Goal: Check status

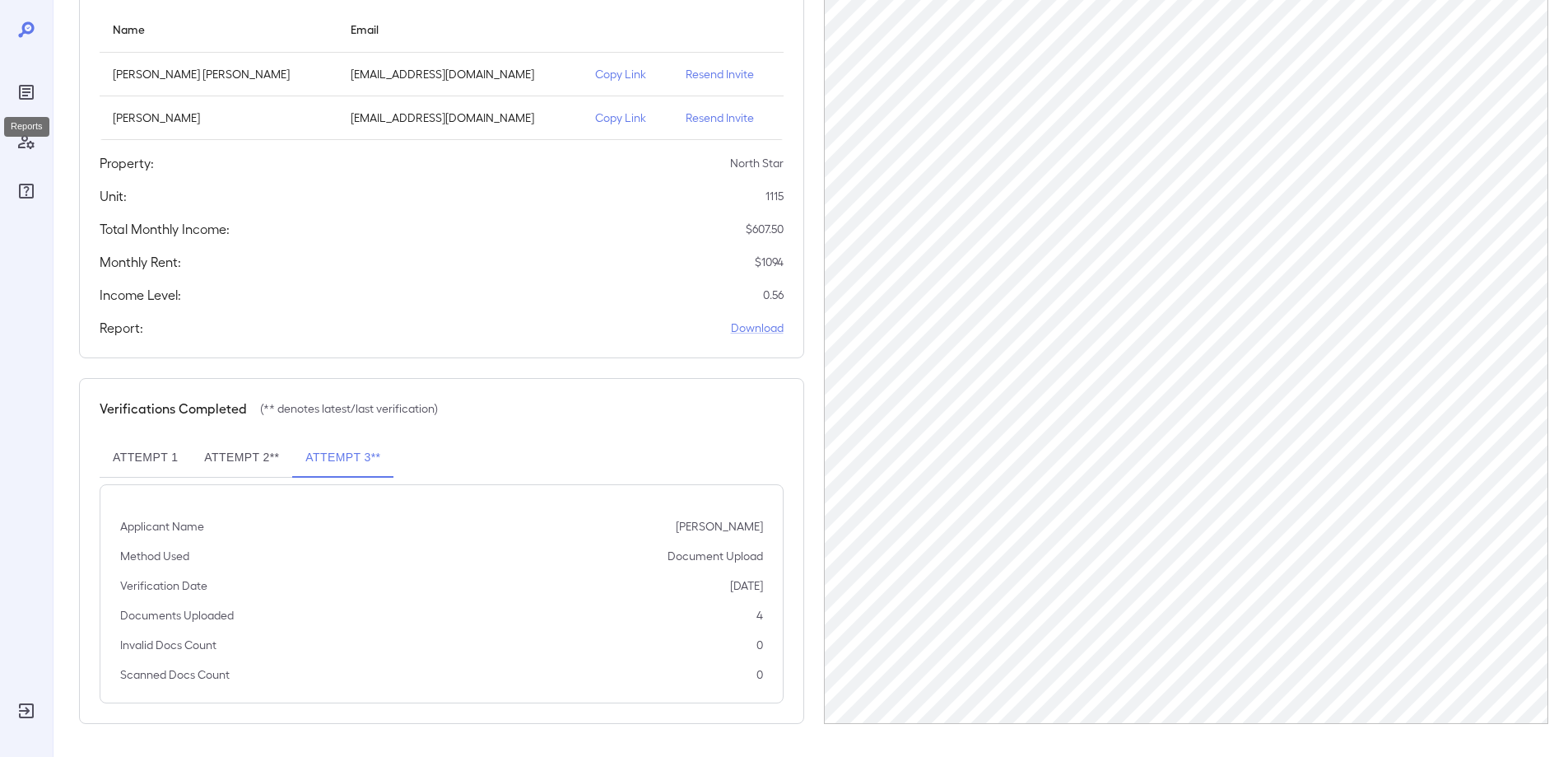
click at [20, 93] on icon "Reports" at bounding box center [26, 92] width 15 height 15
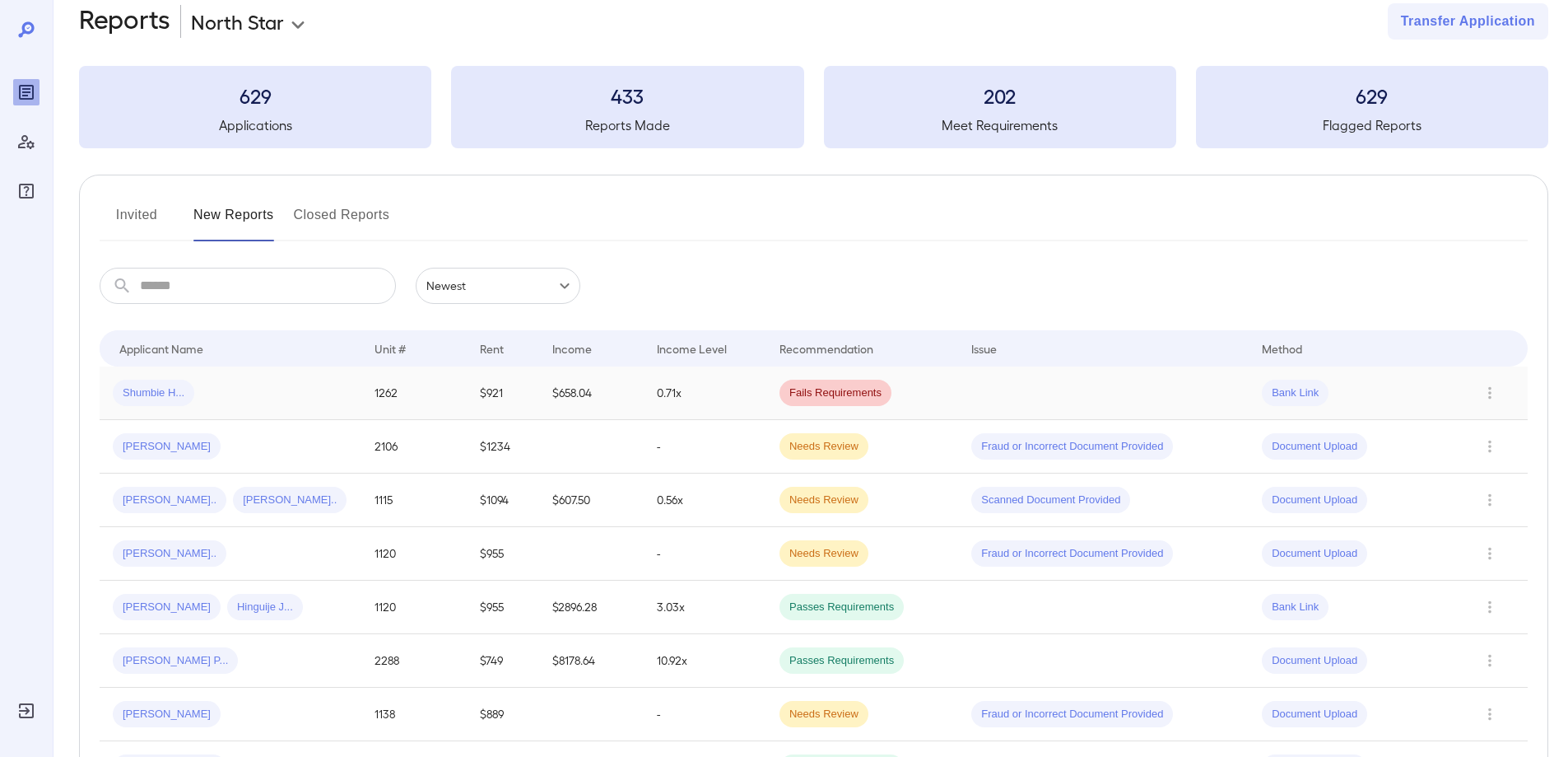
click at [253, 392] on div "Shumbie H..." at bounding box center [231, 392] width 236 height 26
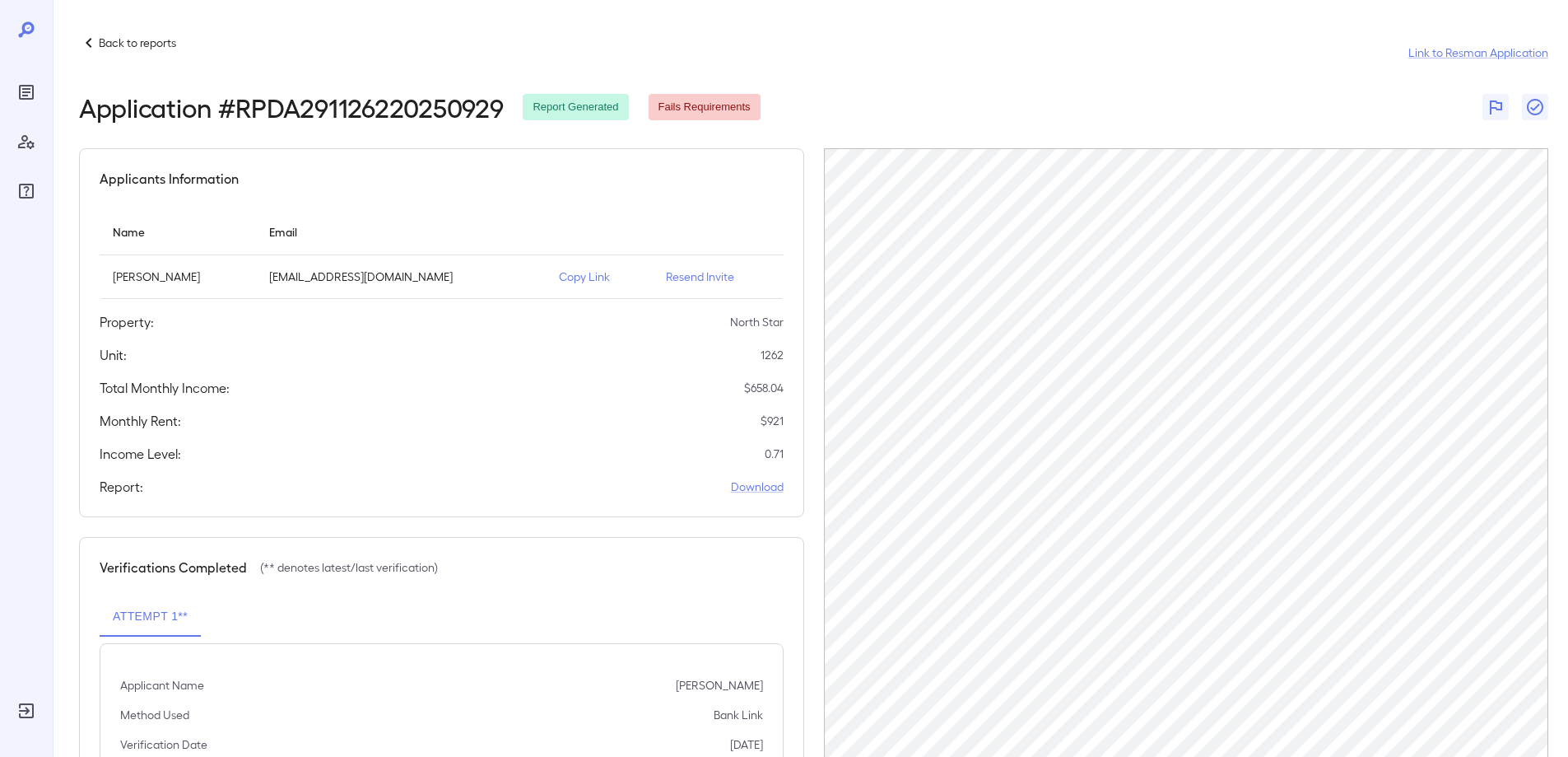
click at [28, 96] on icon "Reports" at bounding box center [26, 92] width 8 height 8
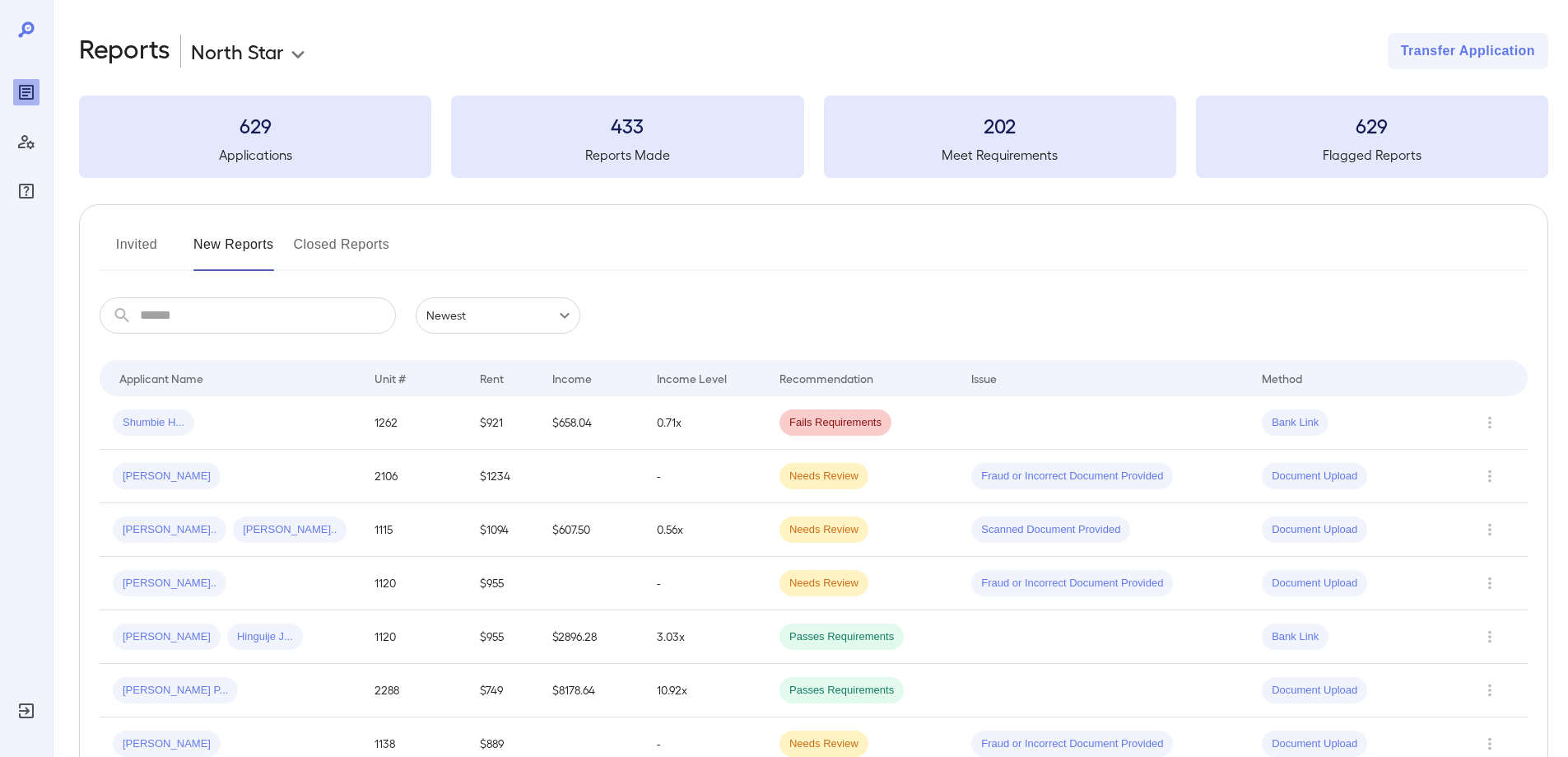
click at [296, 538] on div "Felix N... Ashley P..." at bounding box center [231, 530] width 236 height 26
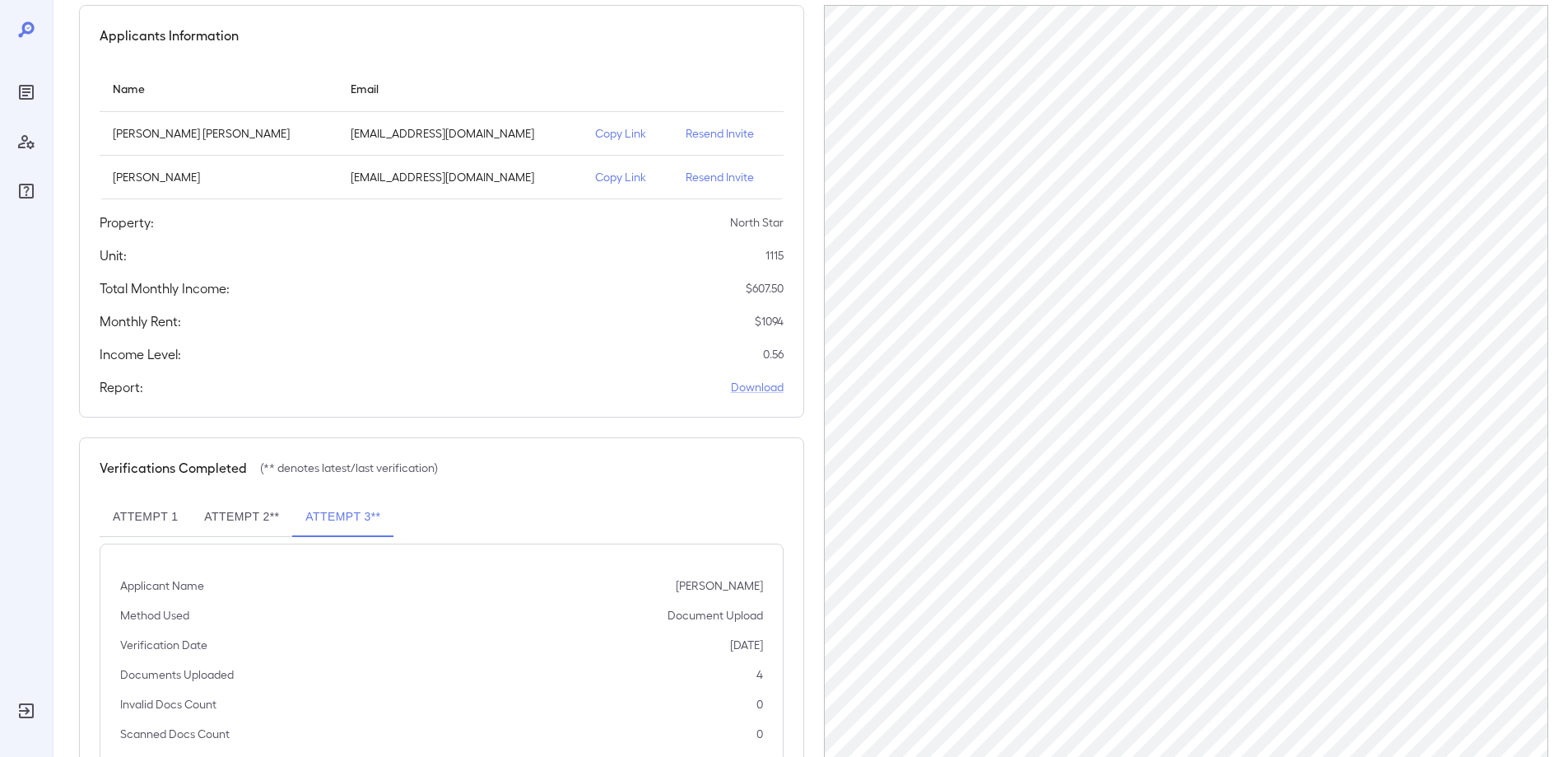
scroll to position [165, 0]
